Goal: Information Seeking & Learning: Find specific fact

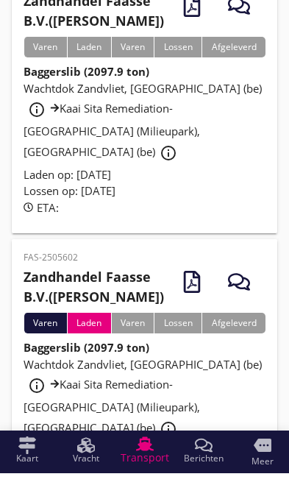
scroll to position [127, 0]
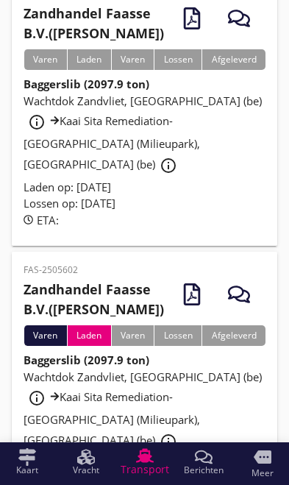
click at [226, 390] on span "Wachtdok Zandvliet, [GEOGRAPHIC_DATA] (be) info_outline Kaai Sita Remediation-[…" at bounding box center [143, 409] width 239 height 78
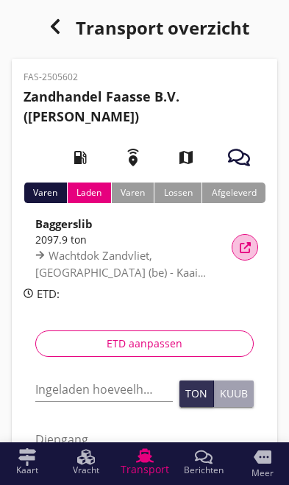
click at [253, 240] on button "Vracht details" at bounding box center [245, 247] width 27 height 27
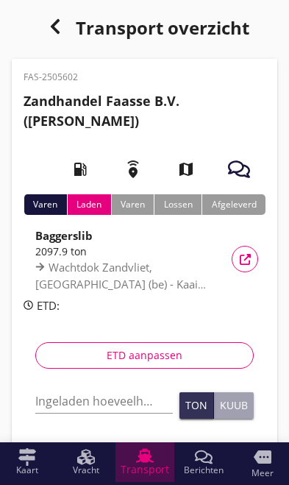
click at [144, 470] on span "Transport" at bounding box center [145, 470] width 49 height 10
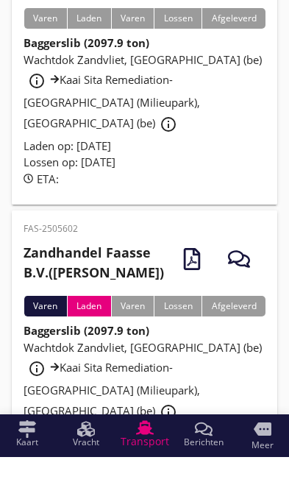
scroll to position [142, 0]
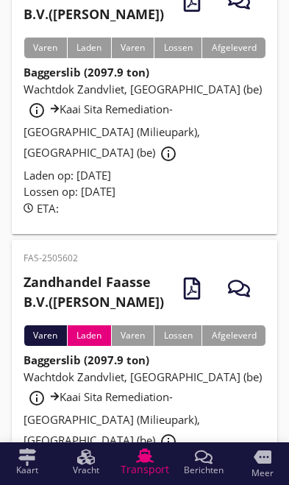
click at [197, 383] on span "Wachtdok Zandvliet, [GEOGRAPHIC_DATA] (be) info_outline Kaai Sita Remediation-[…" at bounding box center [143, 409] width 239 height 78
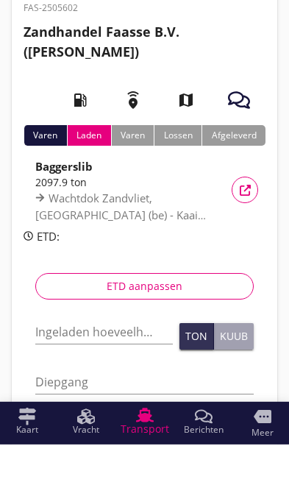
click at [245, 217] on button "Vracht details" at bounding box center [245, 230] width 27 height 27
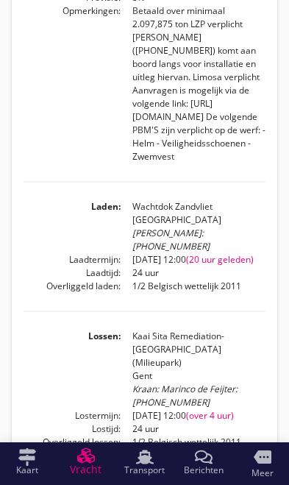
scroll to position [483, 0]
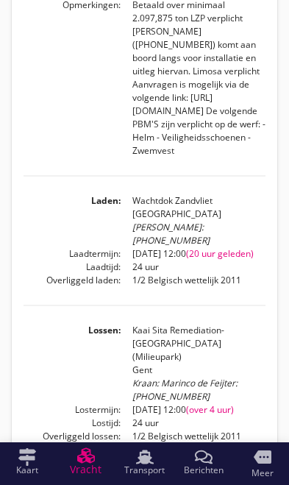
click at [231, 404] on span "(over 4 uur)" at bounding box center [210, 410] width 48 height 13
click at [130, 404] on dd "[DATE] 12:00 (over 4 uur)" at bounding box center [193, 410] width 145 height 13
